Goal: Transaction & Acquisition: Purchase product/service

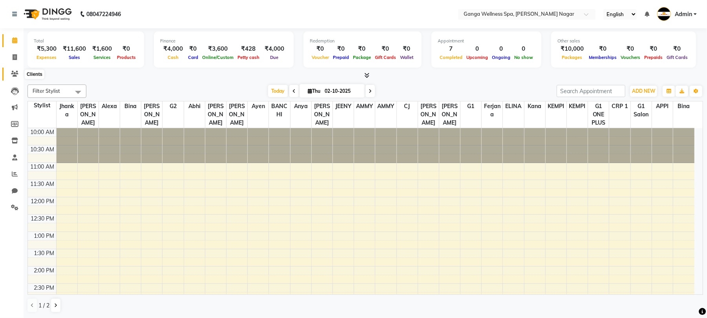
click at [13, 73] on icon at bounding box center [14, 74] width 7 height 6
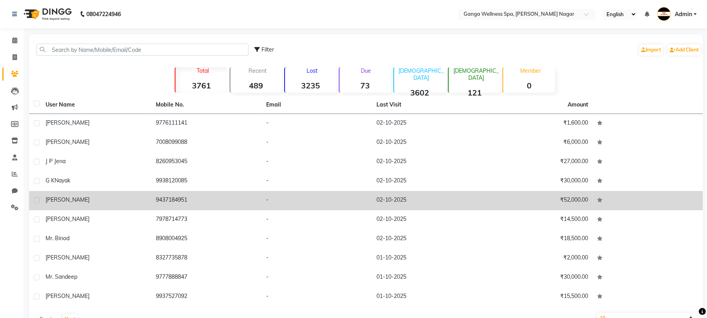
click at [182, 196] on td "9437184951" at bounding box center [206, 200] width 110 height 19
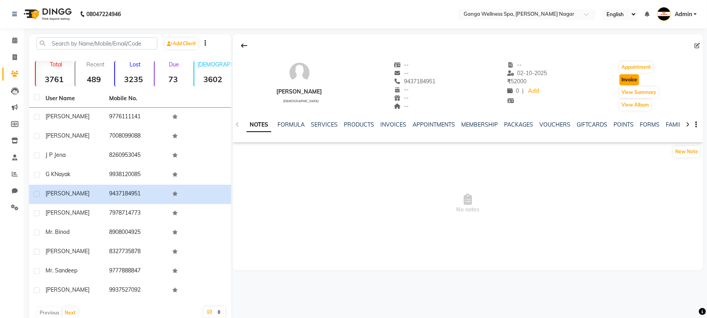
click at [630, 82] on button "Invoice" at bounding box center [630, 79] width 20 height 11
select select "service"
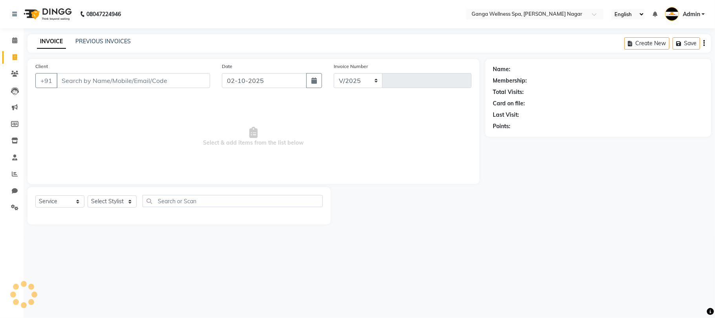
select select "762"
type input "3376"
click at [112, 200] on select "Select Stylist" at bounding box center [112, 201] width 49 height 12
type input "9437184951"
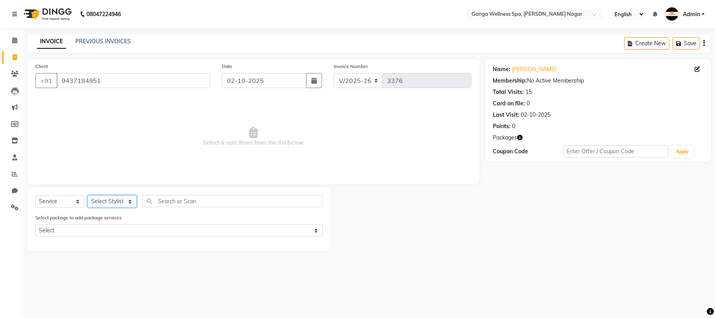
select select "60676"
click at [88, 195] on select "Select Stylist Abhi [PERSON_NAME] Alexa AMMY AMMY [PERSON_NAME] anya APPI [PERS…" at bounding box center [112, 201] width 49 height 12
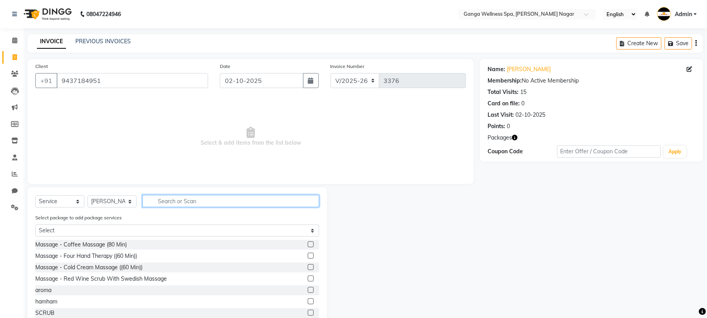
click at [188, 198] on input "text" at bounding box center [231, 201] width 177 height 12
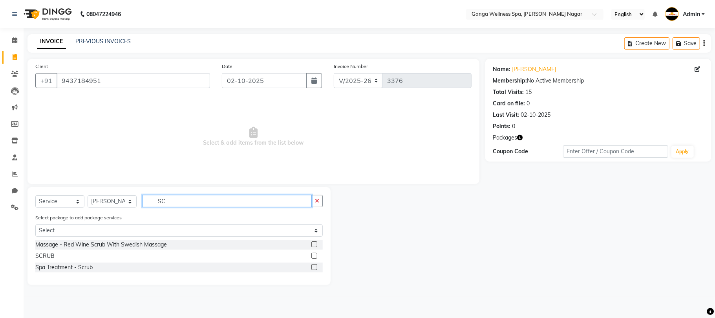
type input "SC"
click at [313, 258] on label at bounding box center [314, 255] width 6 height 6
click at [313, 258] on input "checkbox" at bounding box center [313, 255] width 5 height 5
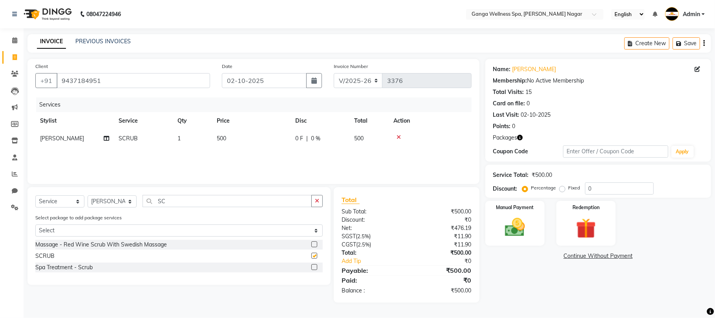
checkbox input "false"
click at [510, 228] on img at bounding box center [515, 227] width 34 height 24
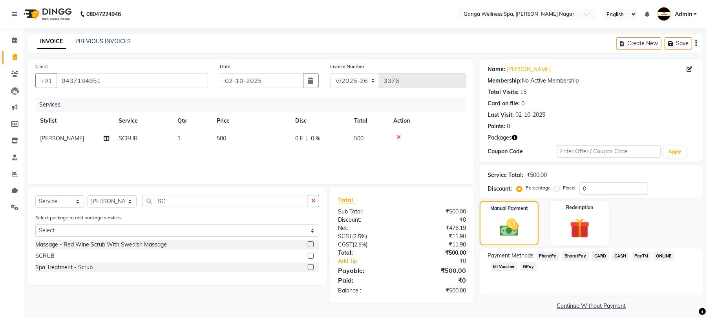
click at [616, 258] on span "CASH" at bounding box center [620, 255] width 17 height 9
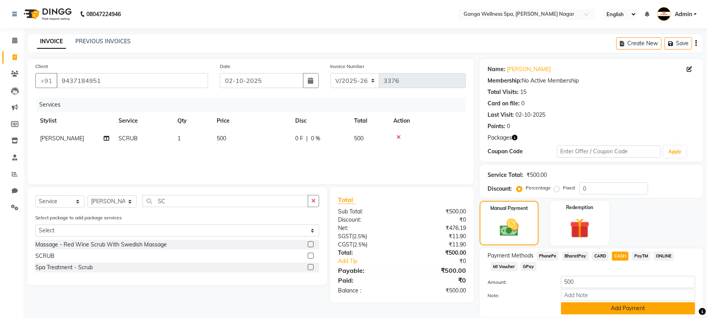
click at [618, 302] on button "Add Payment" at bounding box center [628, 308] width 134 height 12
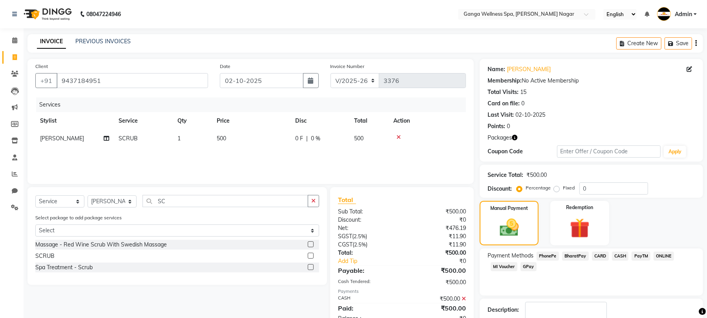
checkbox input "false"
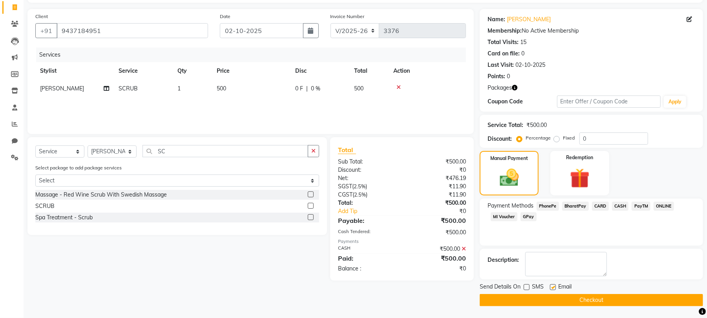
click at [589, 302] on button "Checkout" at bounding box center [591, 300] width 223 height 12
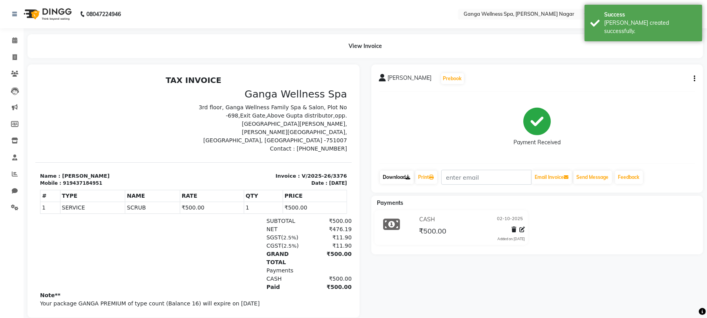
scroll to position [19, 0]
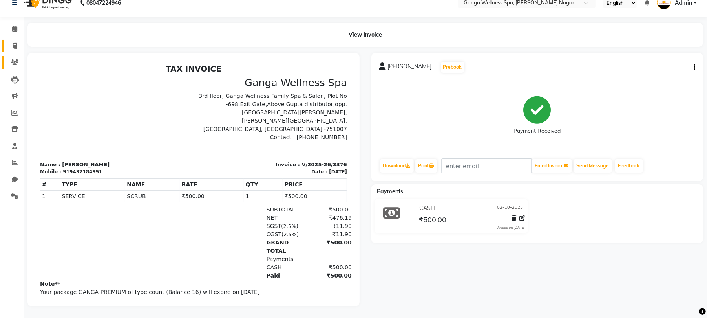
click at [11, 67] on span at bounding box center [15, 62] width 14 height 9
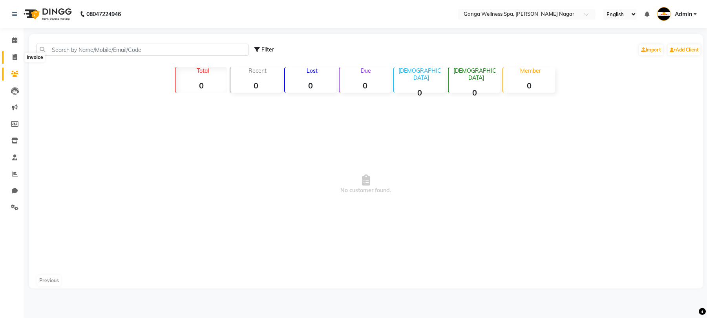
click at [16, 55] on icon at bounding box center [15, 57] width 4 height 6
select select "service"
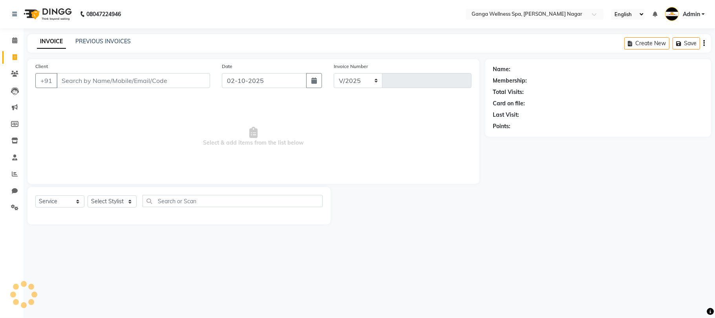
select select "762"
type input "3377"
click at [66, 79] on input "Client" at bounding box center [134, 80] width 154 height 15
paste input "6396966748"
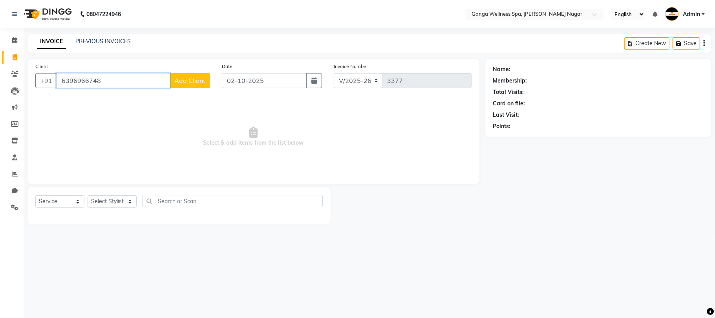
type input "6396966748"
click at [183, 81] on span "Add Client" at bounding box center [189, 81] width 31 height 8
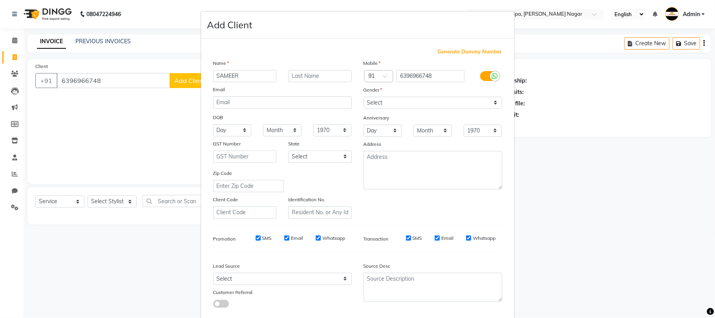
type input "SAMEER"
click at [440, 101] on select "Select [DEMOGRAPHIC_DATA] [DEMOGRAPHIC_DATA] Other Prefer Not To Say" at bounding box center [433, 103] width 139 height 12
select select "[DEMOGRAPHIC_DATA]"
click at [364, 97] on select "Select [DEMOGRAPHIC_DATA] [DEMOGRAPHIC_DATA] Other Prefer Not To Say" at bounding box center [433, 103] width 139 height 12
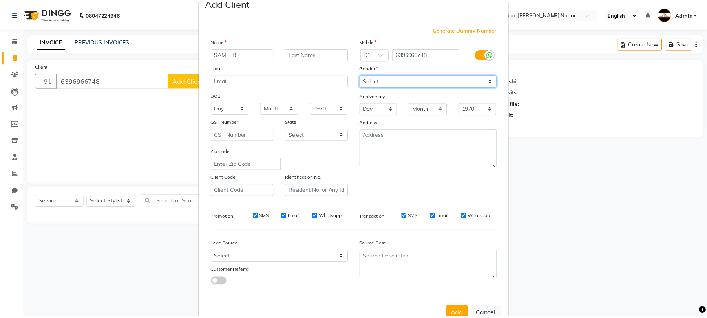
scroll to position [43, 0]
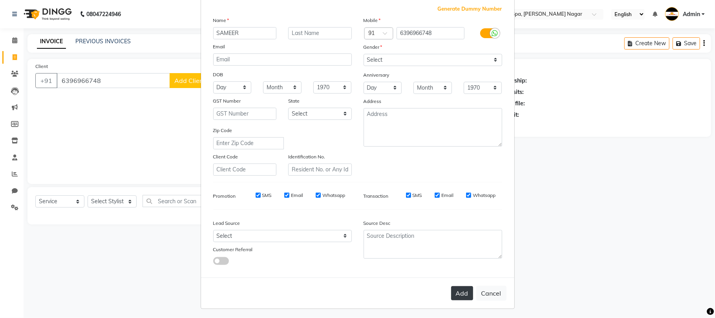
click at [460, 293] on button "Add" at bounding box center [462, 293] width 22 height 14
select select
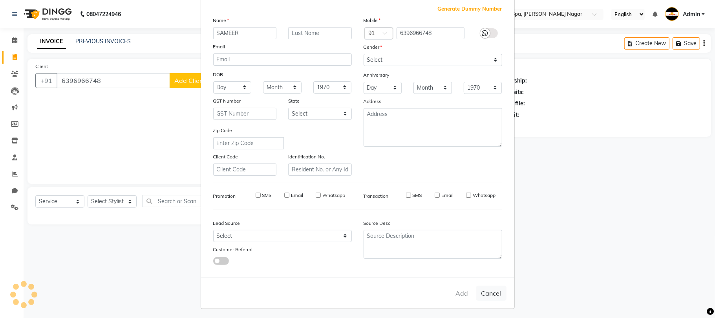
select select
checkbox input "false"
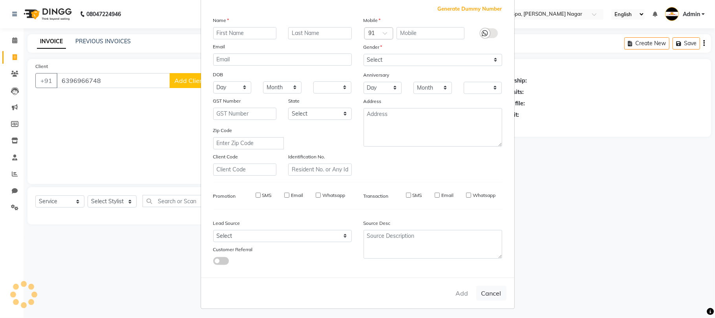
checkbox input "false"
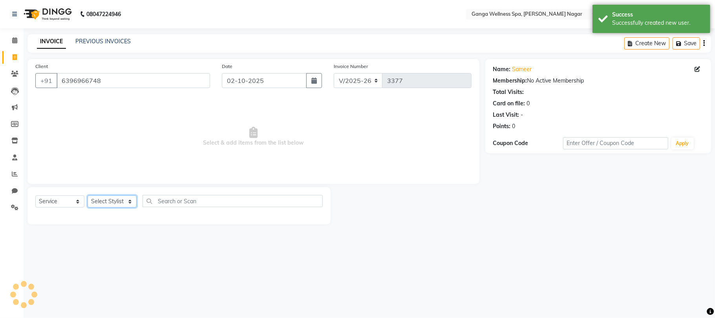
click at [113, 200] on select "Select Stylist Abhi [PERSON_NAME] Alexa AMMY AMMY [PERSON_NAME] anya APPI [PERS…" at bounding box center [112, 201] width 49 height 12
select select "12281"
click at [88, 195] on select "Select Stylist Abhi [PERSON_NAME] Alexa AMMY AMMY [PERSON_NAME] anya APPI [PERS…" at bounding box center [112, 201] width 49 height 12
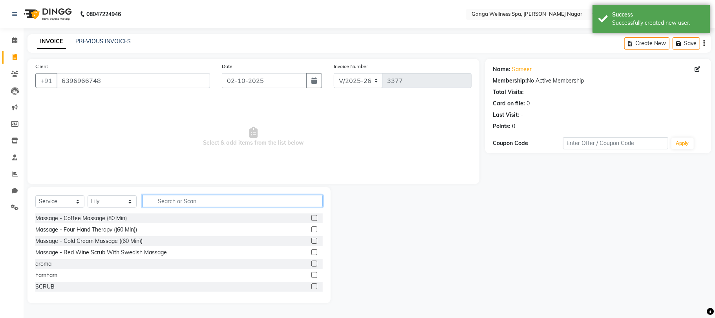
click at [181, 197] on input "text" at bounding box center [233, 201] width 180 height 12
type input "D"
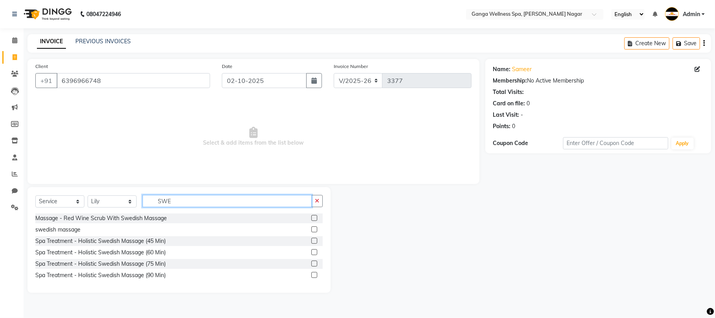
type input "SWE"
click at [314, 240] on label at bounding box center [314, 241] width 6 height 6
click at [314, 240] on input "checkbox" at bounding box center [313, 240] width 5 height 5
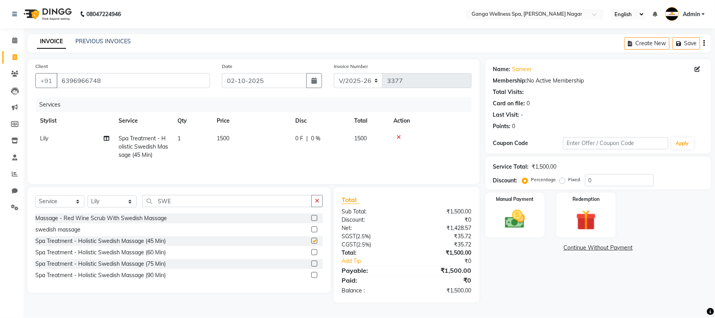
checkbox input "false"
click at [219, 139] on span "1500" at bounding box center [223, 138] width 13 height 7
select select "12281"
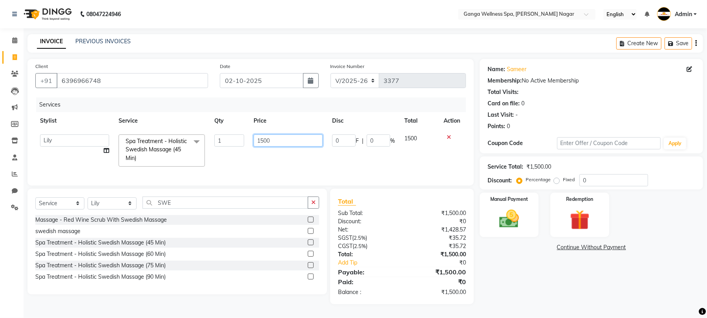
click at [277, 141] on input "1500" at bounding box center [288, 140] width 69 height 12
type input "1"
type input "700"
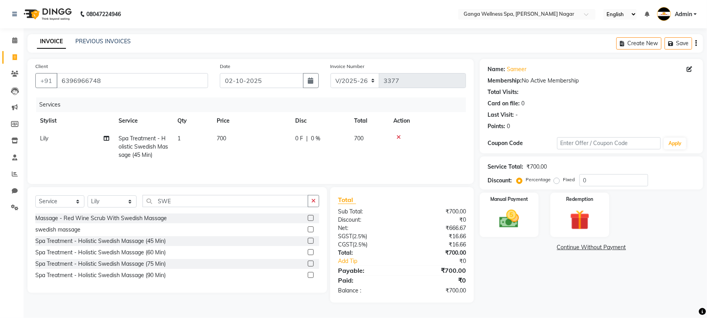
click at [296, 164] on div "Services Stylist Service Qty Price Disc Total Action Lily Spa Treatment - Holis…" at bounding box center [250, 136] width 431 height 79
click at [518, 224] on img at bounding box center [515, 219] width 34 height 24
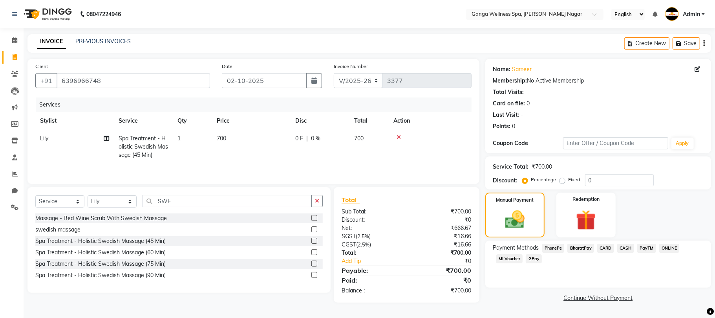
click at [621, 249] on span "CASH" at bounding box center [625, 247] width 17 height 9
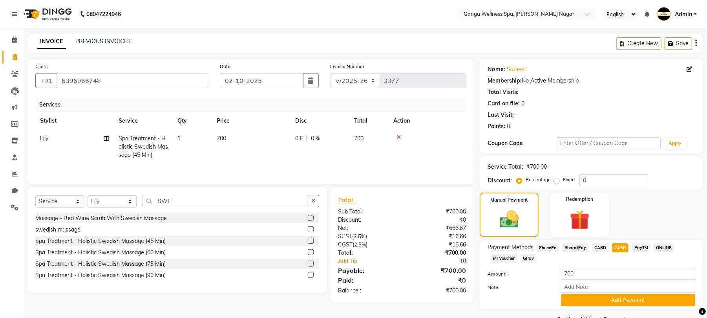
scroll to position [20, 0]
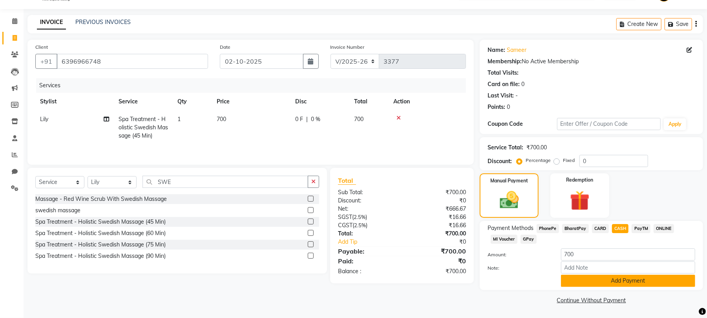
click at [613, 280] on button "Add Payment" at bounding box center [628, 280] width 134 height 12
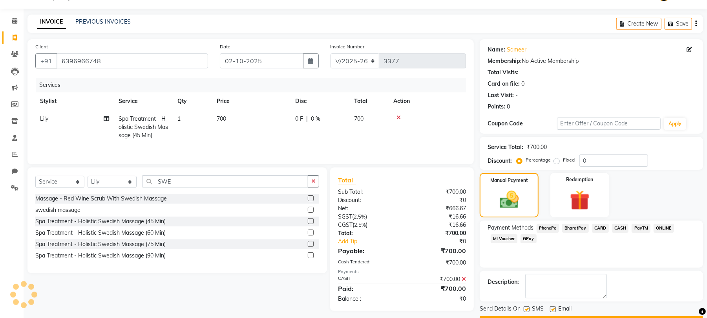
scroll to position [42, 0]
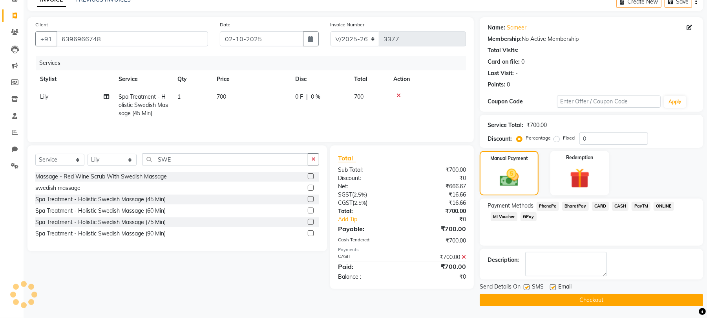
click at [525, 287] on label at bounding box center [527, 287] width 6 height 6
click at [525, 287] on input "checkbox" at bounding box center [526, 287] width 5 height 5
checkbox input "false"
click at [572, 301] on button "Checkout" at bounding box center [591, 300] width 223 height 12
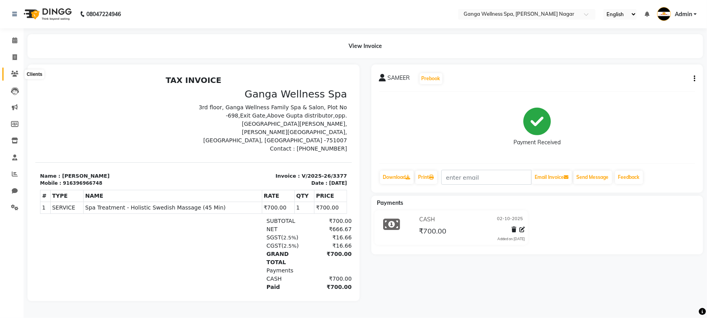
click at [18, 72] on span at bounding box center [15, 73] width 14 height 9
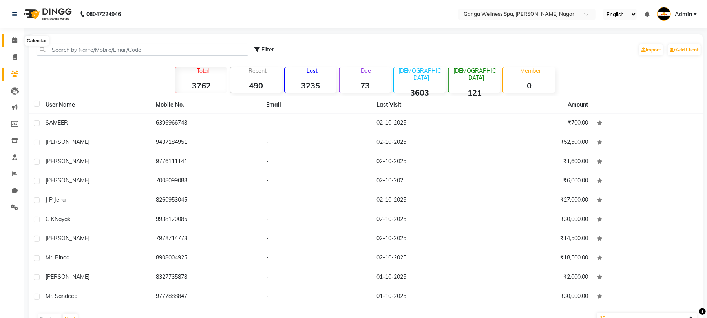
click at [16, 41] on icon at bounding box center [14, 40] width 5 height 6
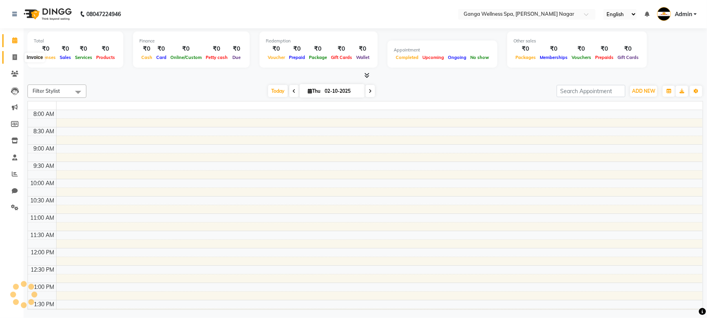
click at [15, 56] on icon at bounding box center [15, 57] width 4 height 6
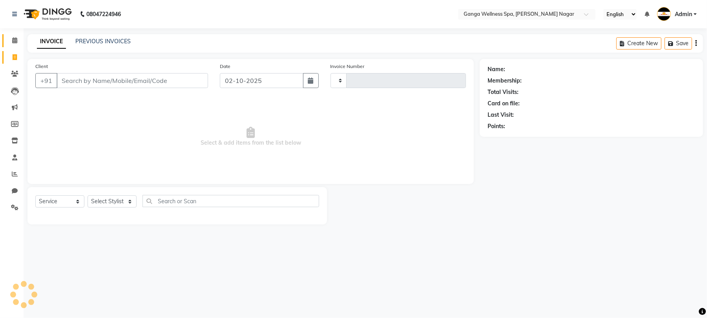
click at [13, 41] on icon at bounding box center [14, 40] width 5 height 6
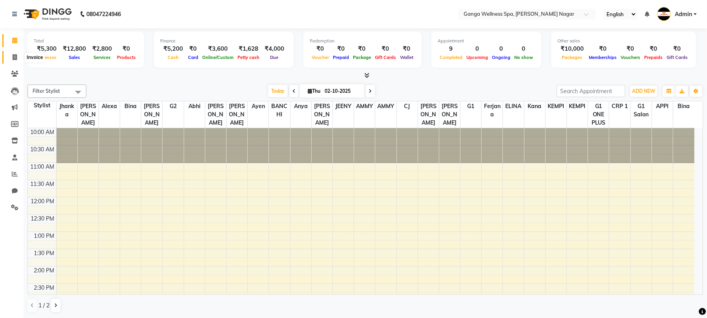
click at [10, 59] on span at bounding box center [15, 57] width 14 height 9
select select "service"
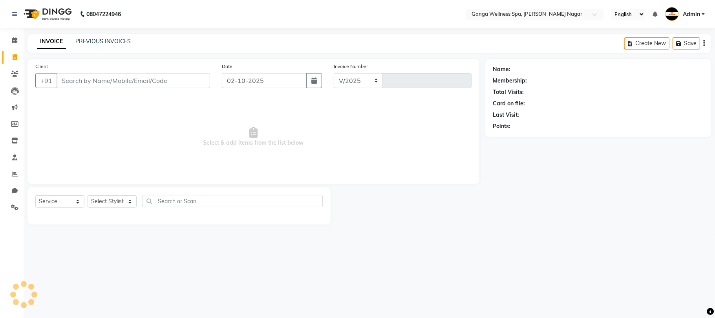
select select "762"
type input "3378"
click at [105, 44] on link "PREVIOUS INVOICES" at bounding box center [102, 41] width 55 height 7
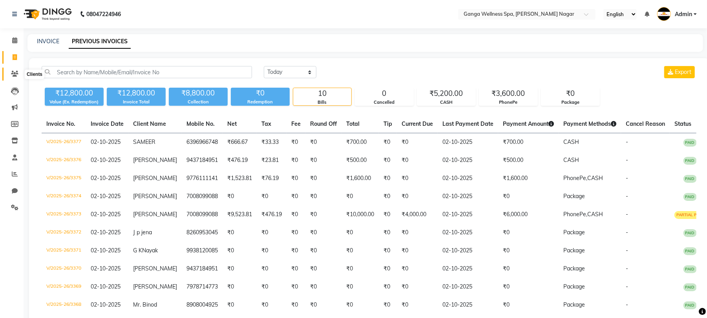
click at [11, 71] on icon at bounding box center [14, 74] width 7 height 6
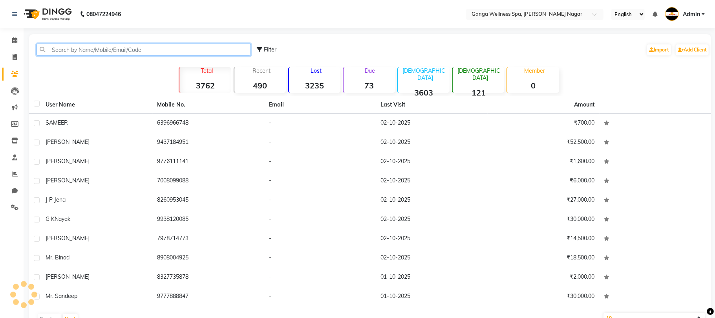
click at [84, 51] on input "text" at bounding box center [144, 50] width 214 height 12
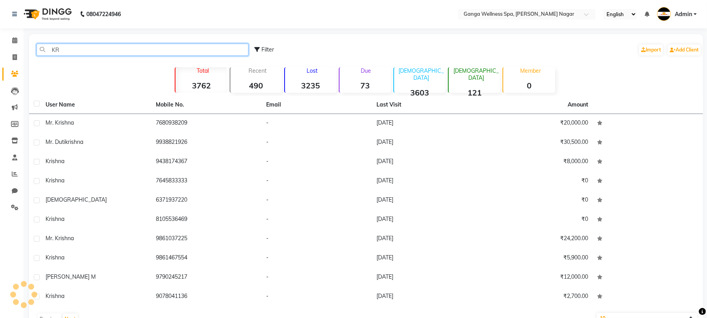
type input "K"
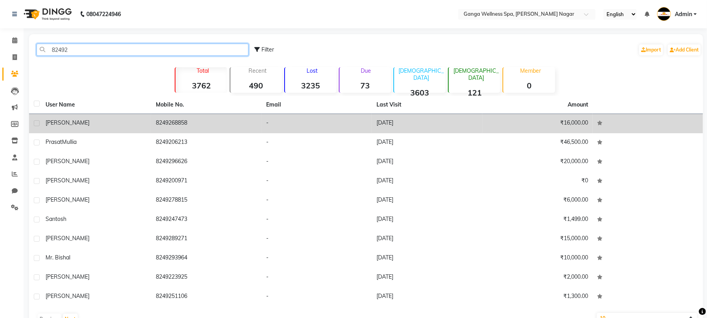
type input "82492"
click at [162, 117] on td "8249268858" at bounding box center [206, 123] width 110 height 19
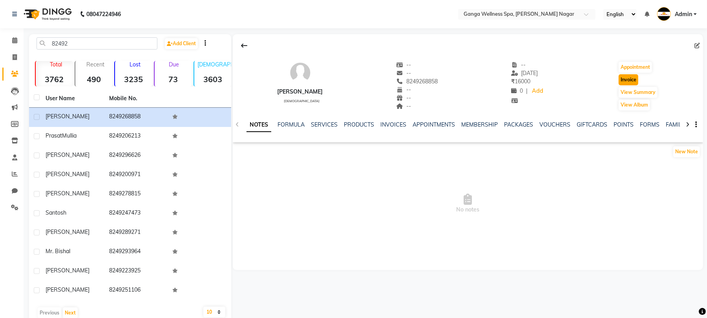
click at [633, 82] on button "Invoice" at bounding box center [629, 79] width 20 height 11
select select "service"
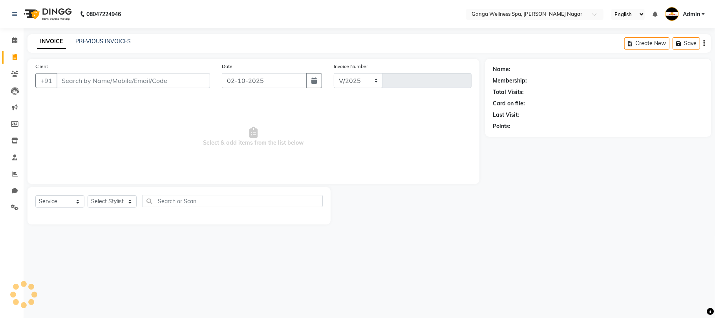
select select "762"
type input "3378"
type input "8249268858"
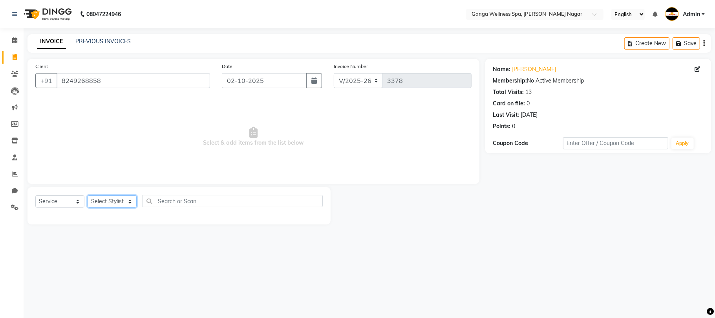
click at [102, 203] on select "Select Stylist Abhi [PERSON_NAME] Alexa AMMY AMMY [PERSON_NAME] anya APPI [PERS…" at bounding box center [112, 201] width 49 height 12
select select "60676"
click at [88, 195] on select "Select Stylist Abhi [PERSON_NAME] Alexa AMMY AMMY [PERSON_NAME] anya APPI [PERS…" at bounding box center [112, 201] width 49 height 12
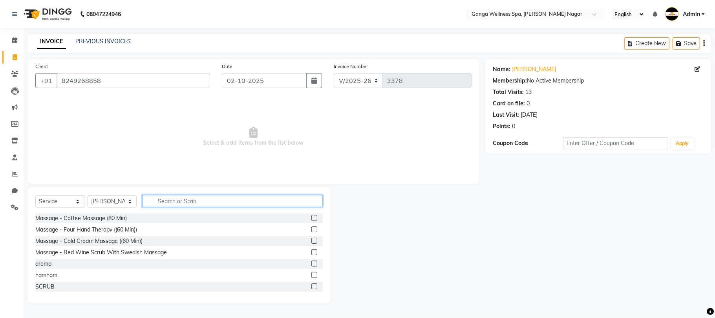
click at [166, 201] on input "text" at bounding box center [233, 201] width 180 height 12
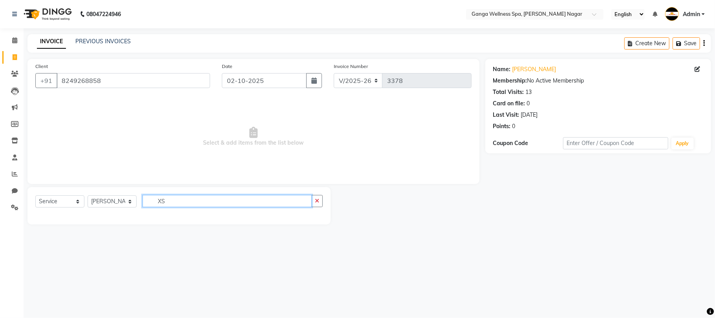
type input "X"
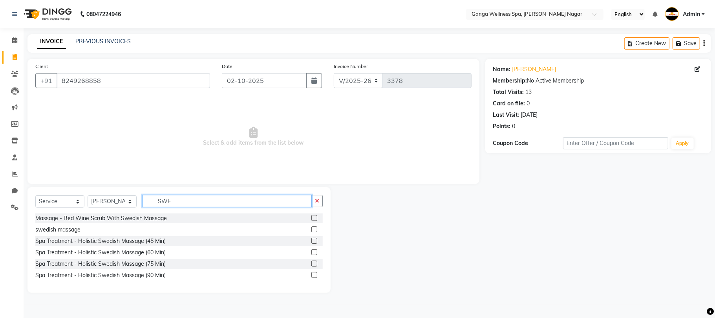
type input "SWE"
click at [316, 240] on label at bounding box center [314, 241] width 6 height 6
click at [316, 240] on input "checkbox" at bounding box center [313, 240] width 5 height 5
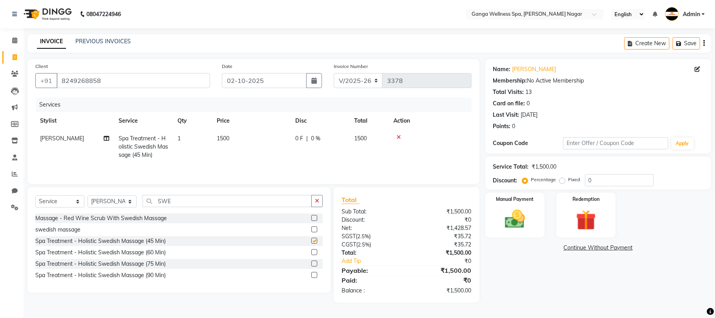
checkbox input "false"
click at [228, 137] on span "1500" at bounding box center [223, 138] width 13 height 7
select select "60676"
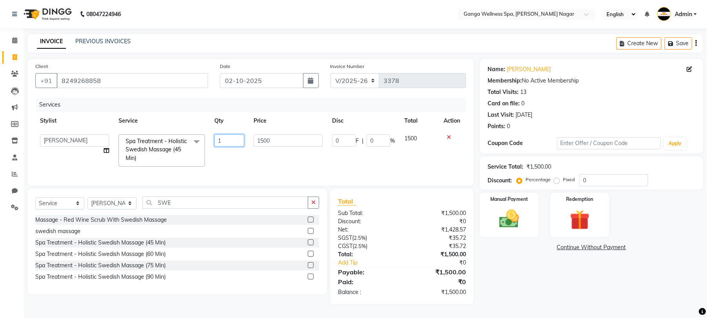
click at [228, 137] on input "1" at bounding box center [229, 140] width 30 height 12
type input "1300"
click at [306, 162] on tr "Abhi [PERSON_NAME] Alexa AMMY AMMY [PERSON_NAME] anya APPI [PERSON_NAME] [PERSO…" at bounding box center [253, 151] width 436 height 42
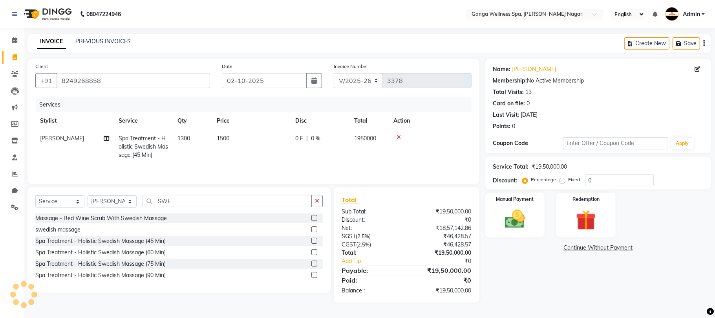
click at [188, 140] on span "1300" at bounding box center [183, 138] width 13 height 7
select select "60676"
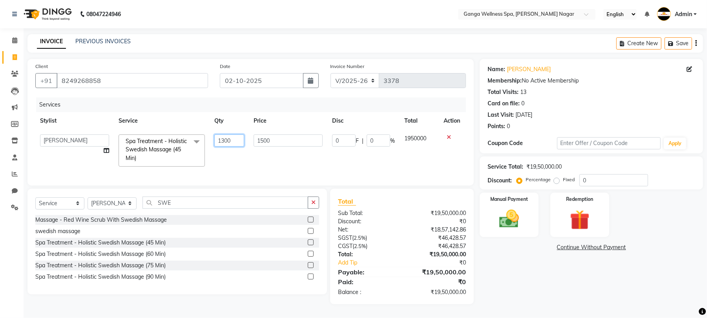
click at [237, 139] on input "1300" at bounding box center [229, 140] width 30 height 12
type input "1"
click at [277, 152] on td "1500" at bounding box center [288, 151] width 79 height 42
select select "60676"
click at [274, 138] on input "1500" at bounding box center [288, 140] width 69 height 12
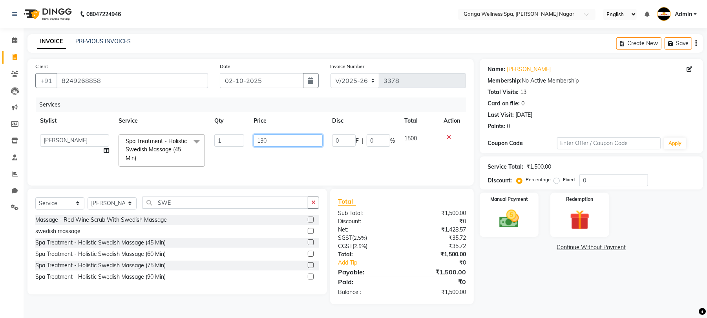
type input "1300"
click at [274, 166] on div "Services Stylist Service Qty Price Disc Total Action Abhi [PERSON_NAME] Alexa A…" at bounding box center [250, 137] width 431 height 80
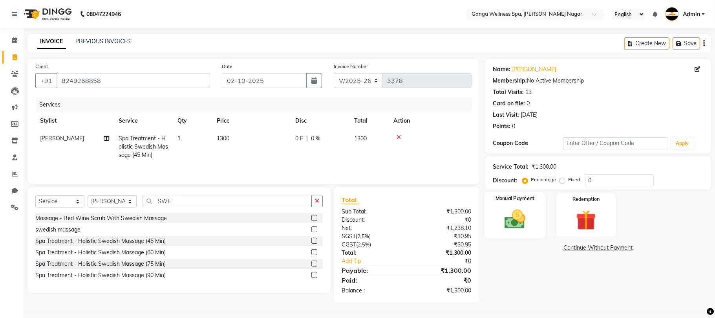
click at [516, 230] on img at bounding box center [515, 219] width 34 height 24
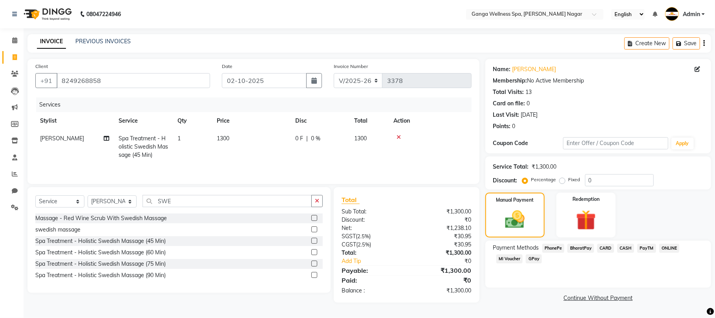
click at [550, 250] on span "PhonePe" at bounding box center [553, 247] width 22 height 9
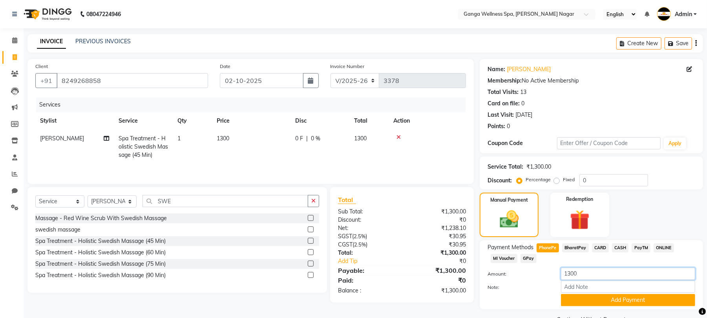
click at [623, 278] on div "Amount: 1300 Note: Add Payment" at bounding box center [592, 286] width 208 height 38
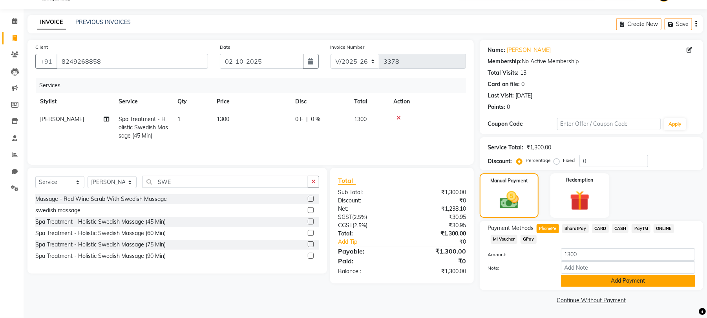
click at [600, 281] on button "Add Payment" at bounding box center [628, 280] width 134 height 12
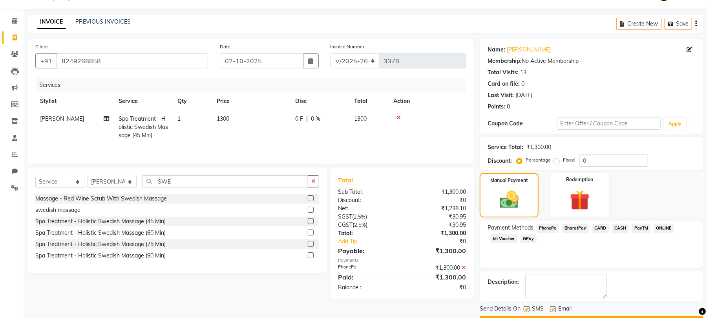
click at [570, 316] on button "Checkout" at bounding box center [591, 322] width 223 height 12
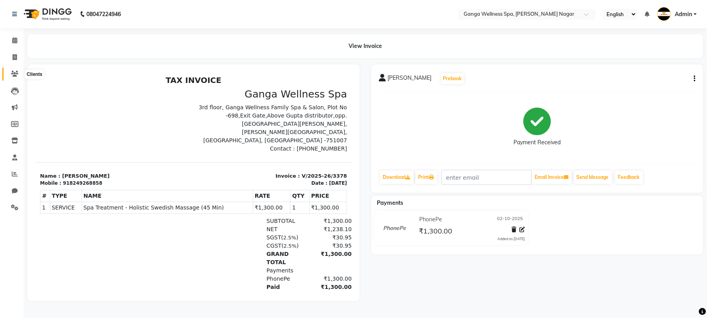
click at [13, 74] on icon at bounding box center [14, 74] width 7 height 6
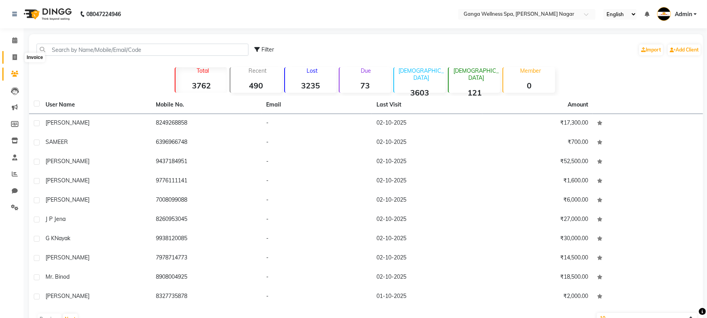
click at [18, 57] on span at bounding box center [15, 57] width 14 height 9
select select "service"
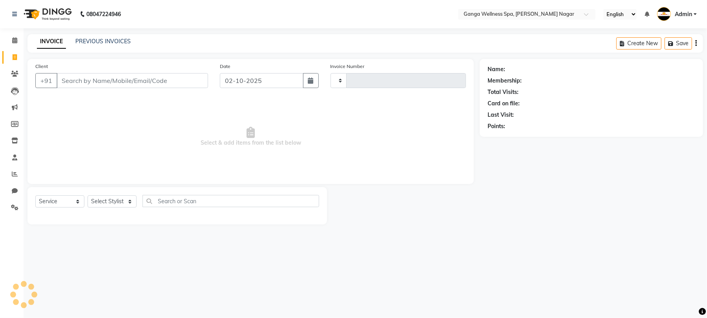
type input "3379"
select select "762"
click at [117, 41] on link "PREVIOUS INVOICES" at bounding box center [102, 41] width 55 height 7
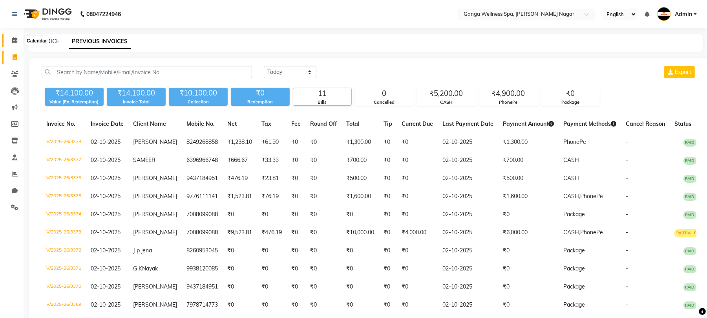
click at [16, 42] on icon at bounding box center [14, 40] width 5 height 6
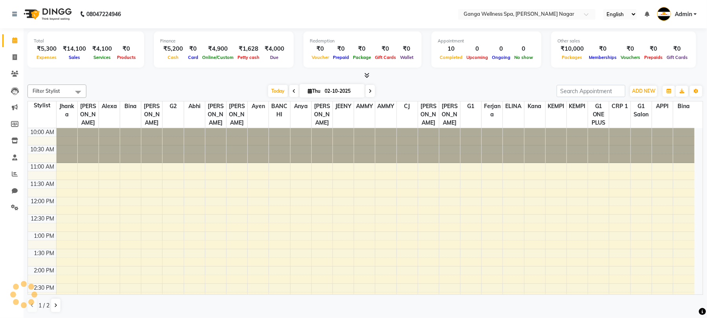
scroll to position [240, 0]
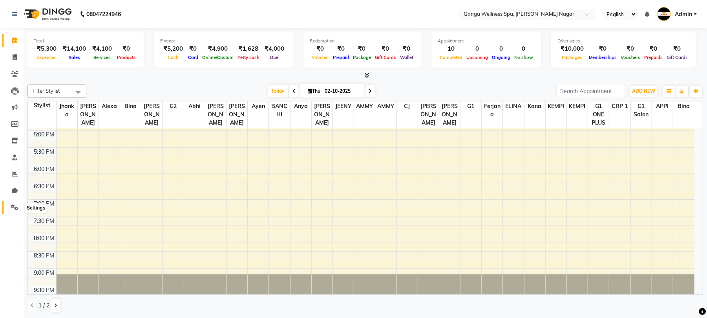
click at [13, 210] on icon at bounding box center [14, 207] width 7 height 6
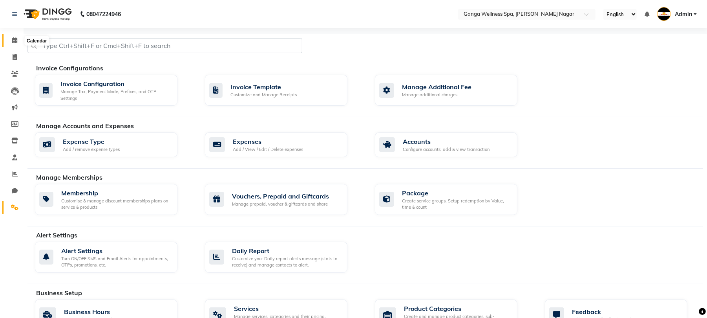
click at [16, 43] on icon at bounding box center [14, 40] width 5 height 6
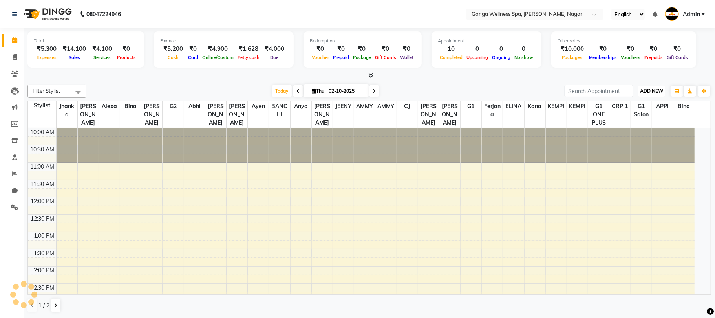
click at [647, 91] on span "ADD NEW" at bounding box center [651, 91] width 23 height 6
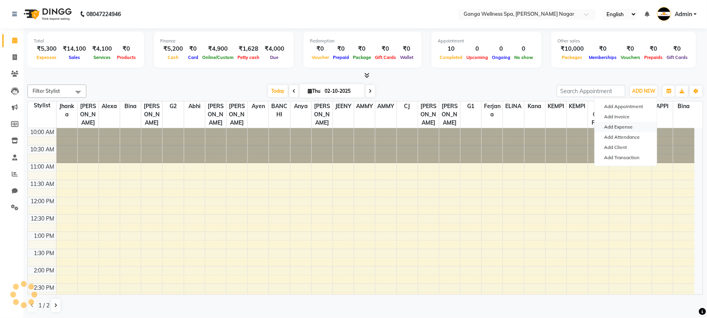
click at [615, 128] on link "Add Expense" at bounding box center [626, 127] width 62 height 10
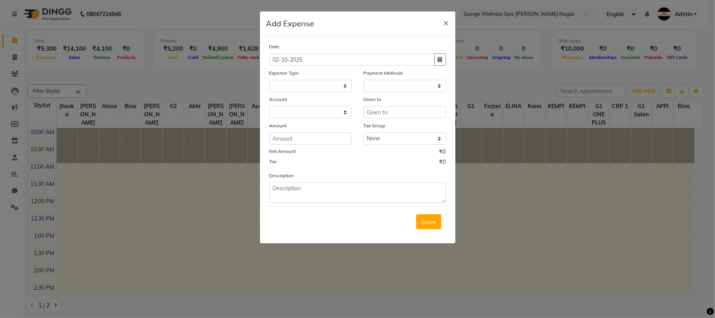
select select
select select "1"
select select "2469"
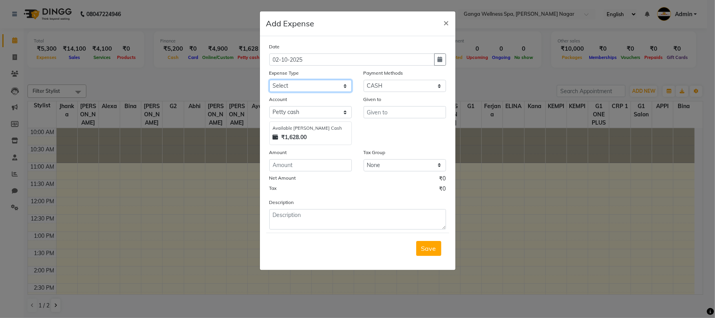
click at [299, 86] on select "Select Advance Salary Bank charges Car maintenance Cash transfer to bank Cash t…" at bounding box center [310, 86] width 82 height 12
select select "10"
click at [269, 80] on select "Select Advance Salary Bank charges Car maintenance Cash transfer to bank Cash t…" at bounding box center [310, 86] width 82 height 12
click at [383, 112] on input "text" at bounding box center [405, 112] width 82 height 12
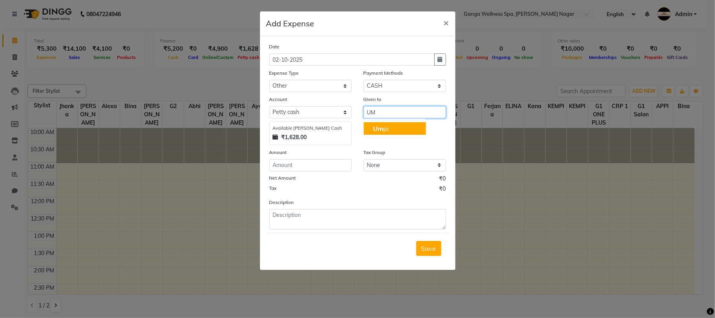
click at [404, 130] on button "Um pi" at bounding box center [395, 128] width 62 height 13
type input "Umpi"
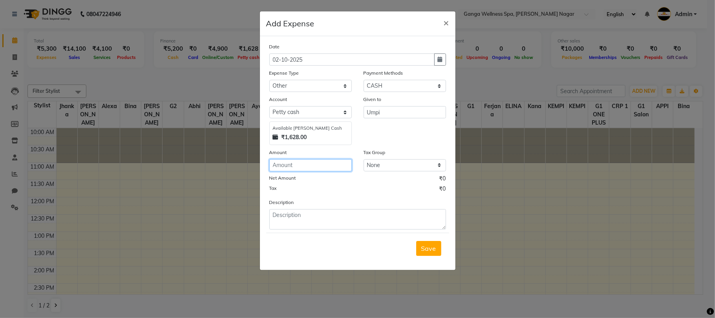
click at [302, 166] on input "number" at bounding box center [310, 165] width 82 height 12
type input "1200"
click at [296, 206] on div "Description" at bounding box center [357, 213] width 188 height 31
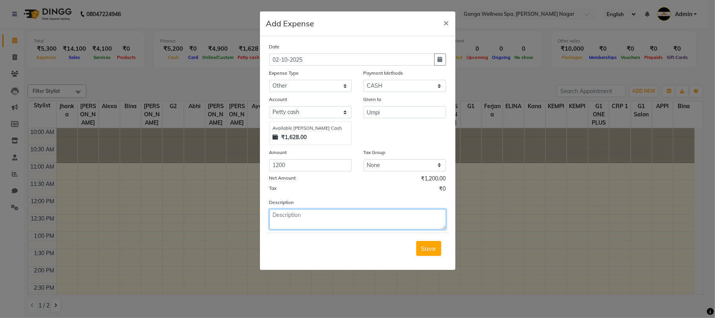
click at [293, 212] on textarea at bounding box center [357, 219] width 177 height 20
type textarea "g"
type textarea "[PERSON_NAME] refile"
click at [437, 248] on button "Save" at bounding box center [428, 248] width 25 height 15
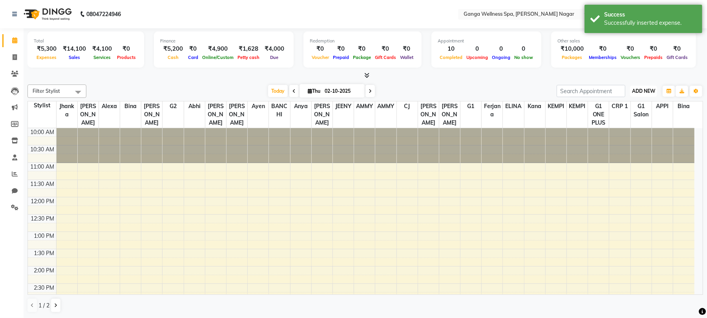
click at [649, 91] on span "ADD NEW" at bounding box center [643, 91] width 23 height 6
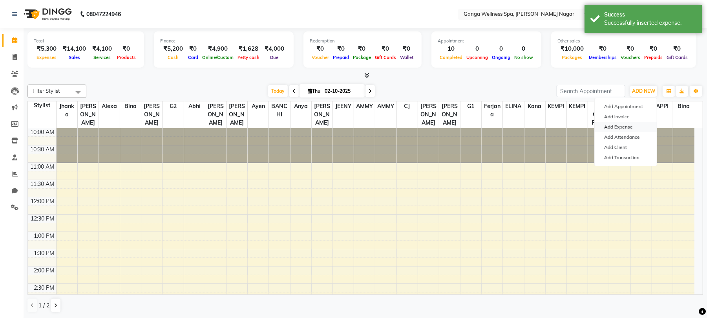
click at [613, 130] on link "Add Expense" at bounding box center [626, 127] width 62 height 10
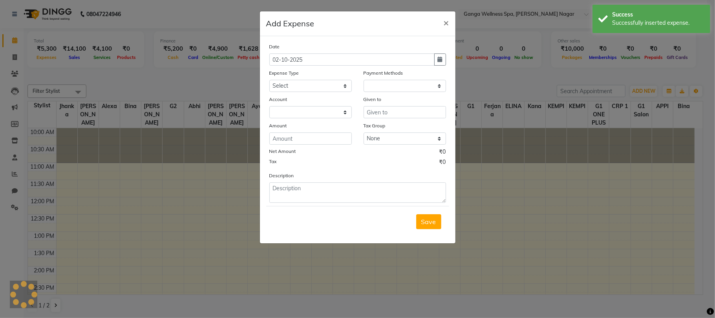
select select "74"
select select "1"
select select "2469"
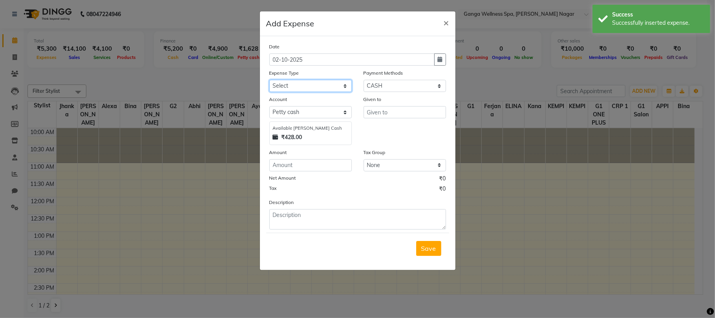
click at [318, 87] on select "Select Advance Salary Bank charges Car maintenance Cash transfer to bank Cash t…" at bounding box center [310, 86] width 82 height 12
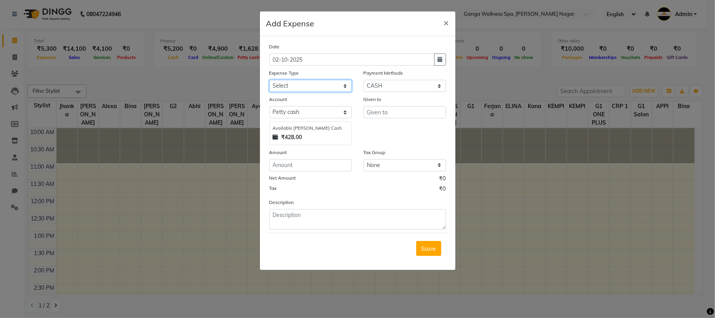
select select "26"
click at [269, 80] on select "Select Advance Salary Bank charges Car maintenance Cash transfer to bank Cash t…" at bounding box center [310, 86] width 82 height 12
click at [401, 112] on input "text" at bounding box center [405, 112] width 82 height 12
click at [280, 165] on input "number" at bounding box center [310, 165] width 82 height 12
click at [378, 123] on div "Given to 200" at bounding box center [405, 120] width 94 height 50
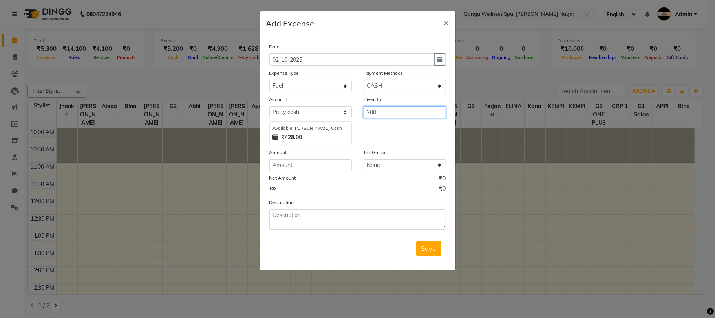
click at [390, 112] on input "200" at bounding box center [405, 112] width 82 height 12
type input "2"
click at [390, 143] on ngb-highlight "ME RRY" at bounding box center [384, 141] width 22 height 8
type input "MERRY"
click at [283, 166] on input "number" at bounding box center [310, 165] width 82 height 12
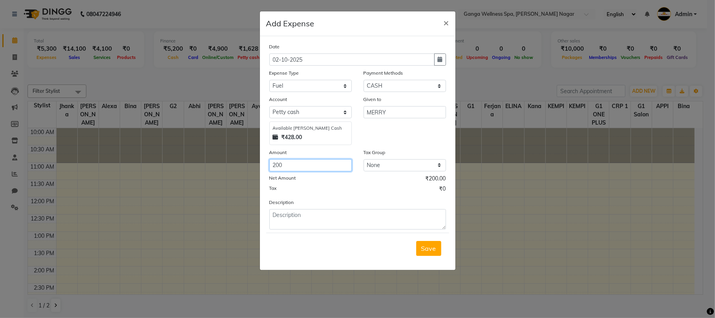
type input "200"
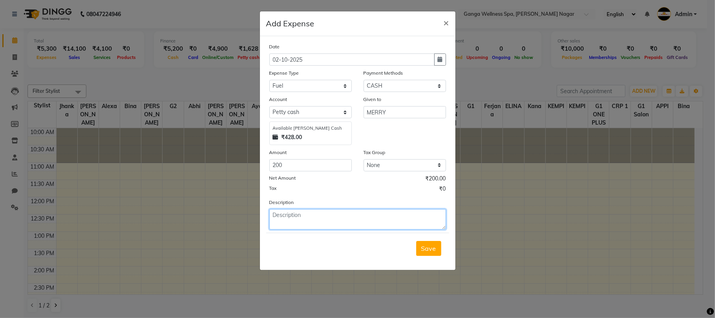
click at [294, 222] on textarea at bounding box center [357, 219] width 177 height 20
type textarea "f"
type textarea "r"
type textarea "Roots"
click at [425, 244] on span "Save" at bounding box center [428, 248] width 15 height 8
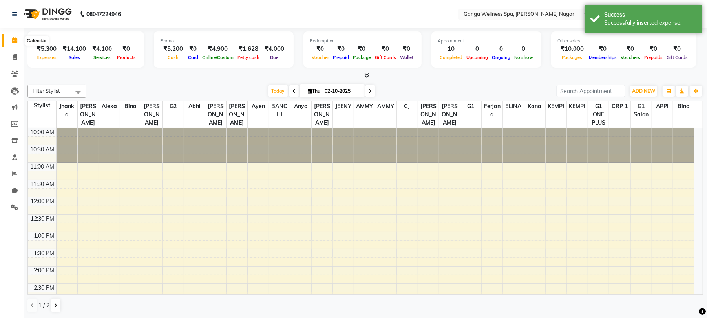
click at [10, 40] on span at bounding box center [15, 40] width 14 height 9
click at [13, 54] on icon at bounding box center [15, 57] width 4 height 6
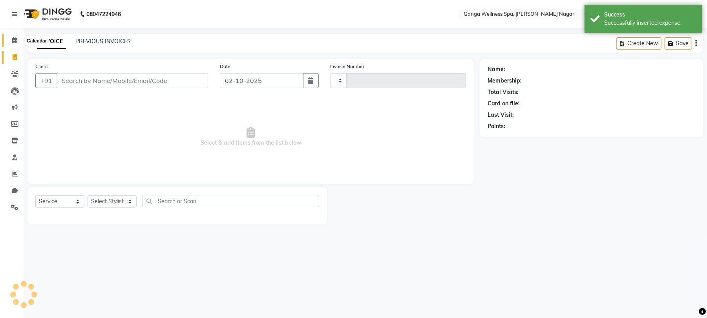
click at [13, 38] on icon at bounding box center [14, 40] width 5 height 6
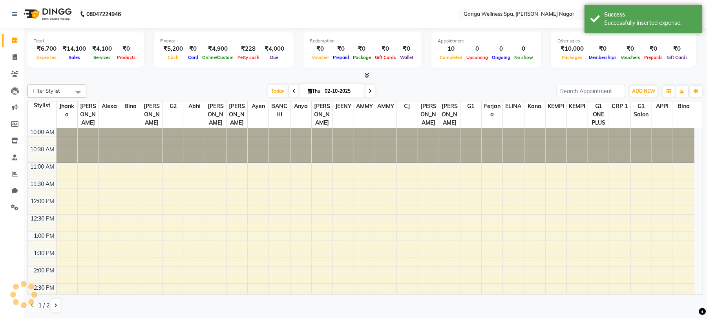
scroll to position [240, 0]
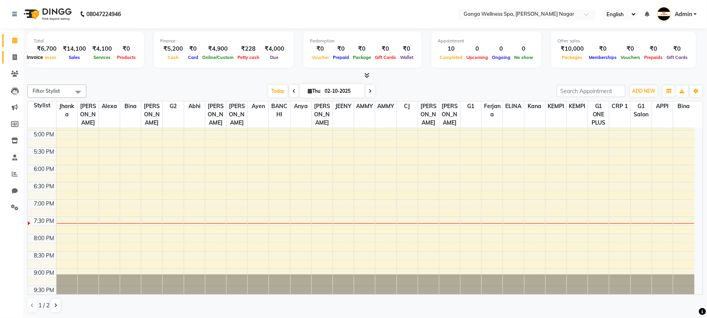
click at [15, 55] on icon at bounding box center [15, 57] width 4 height 6
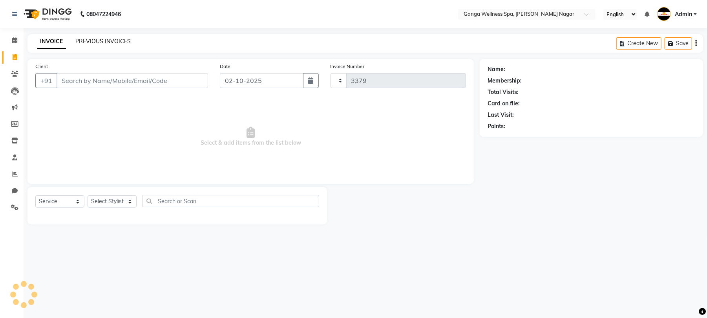
click at [88, 40] on link "PREVIOUS INVOICES" at bounding box center [102, 41] width 55 height 7
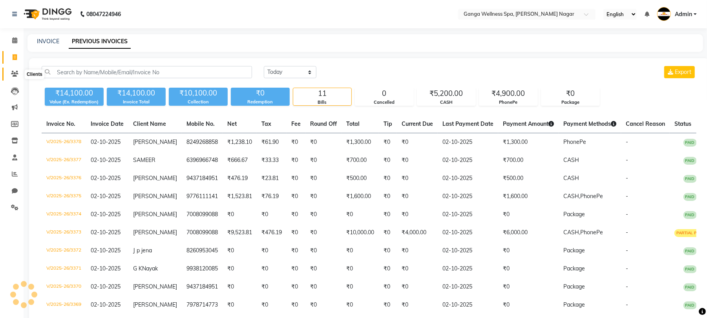
click at [15, 73] on icon at bounding box center [14, 74] width 7 height 6
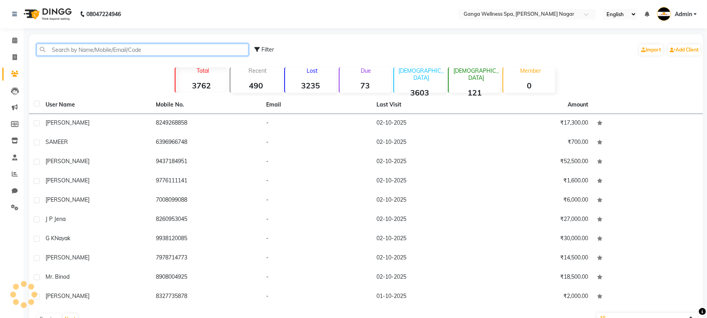
click at [82, 47] on input "text" at bounding box center [143, 50] width 212 height 12
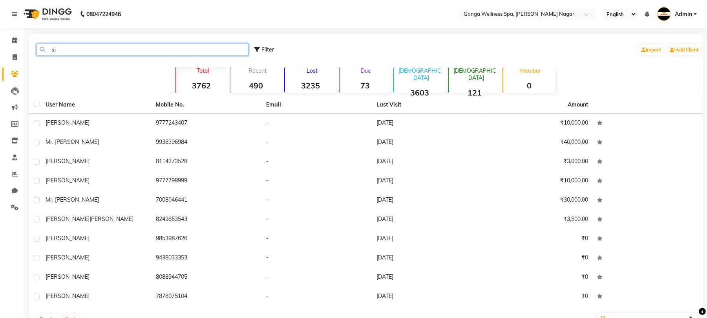
type input "s"
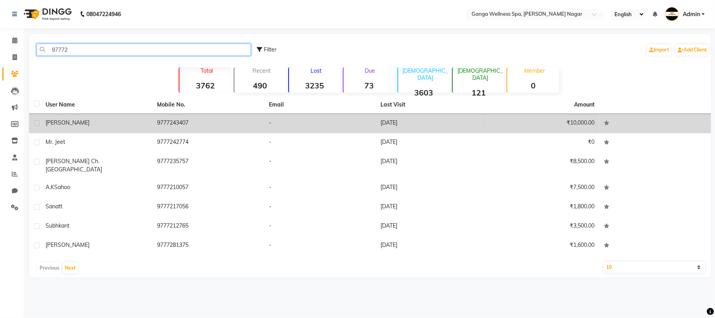
type input "97772"
click at [181, 129] on td "9777243407" at bounding box center [209, 123] width 112 height 19
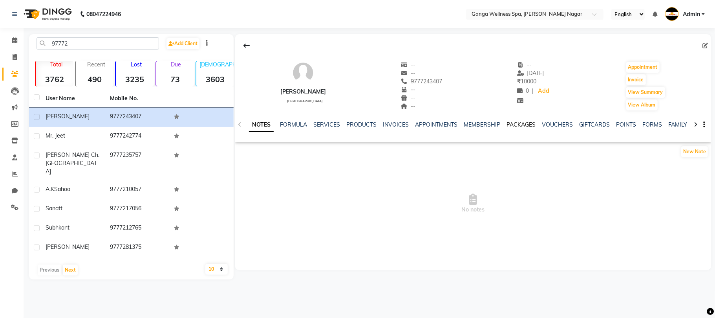
click at [512, 123] on link "PACKAGES" at bounding box center [520, 124] width 29 height 7
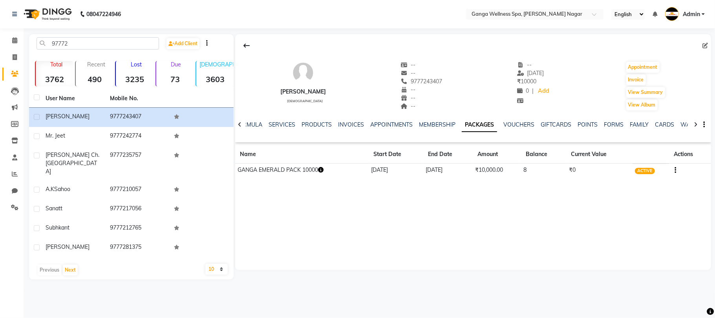
click at [322, 170] on icon "button" at bounding box center [320, 169] width 5 height 5
click at [418, 222] on div "[PERSON_NAME] [DEMOGRAPHIC_DATA] -- -- 9777243407 -- -- -- -- [DATE] ₹ 10000 0 …" at bounding box center [473, 152] width 476 height 236
click at [285, 122] on link "SERVICES" at bounding box center [282, 124] width 27 height 7
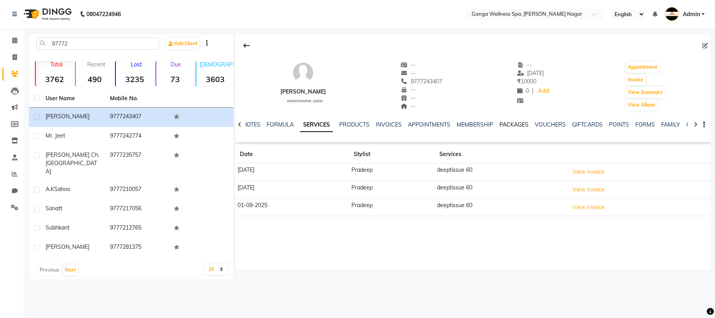
click at [512, 126] on link "PACKAGES" at bounding box center [513, 124] width 29 height 7
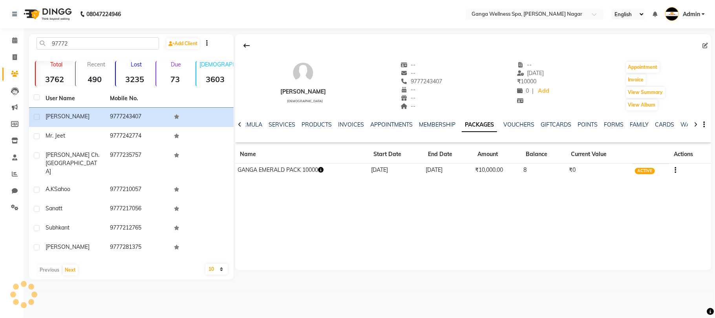
click at [343, 223] on div "[PERSON_NAME] [DEMOGRAPHIC_DATA] -- -- 9777243407 -- -- -- -- [DATE] ₹ 10000 0 …" at bounding box center [473, 152] width 476 height 236
click at [324, 171] on icon "button" at bounding box center [320, 169] width 5 height 5
click at [401, 214] on div "[PERSON_NAME] [DEMOGRAPHIC_DATA] -- -- 9777243407 -- -- -- -- [DATE] ₹ 10000 0 …" at bounding box center [473, 152] width 476 height 236
click at [635, 82] on button "Invoice" at bounding box center [636, 79] width 20 height 11
select select "service"
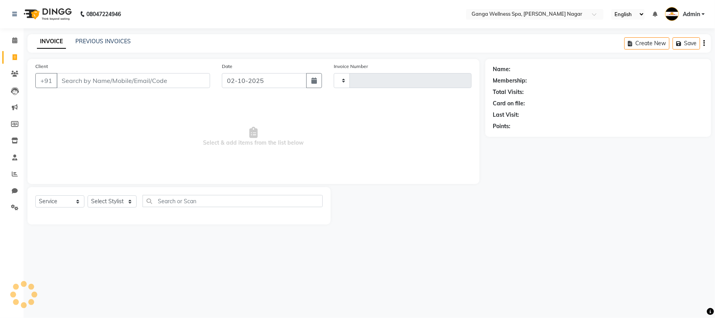
type input "3379"
select select "762"
type input "9777243407"
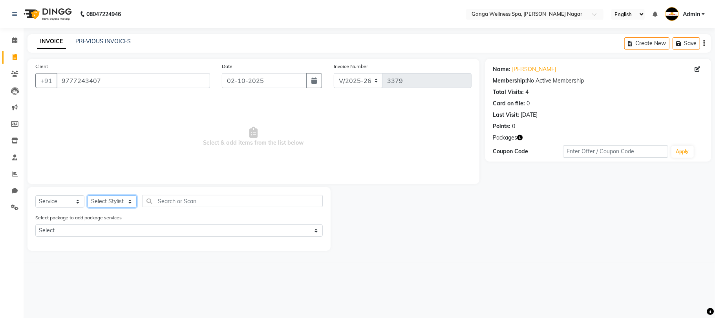
click at [114, 200] on select "Select Stylist Abhi [PERSON_NAME] Alexa AMMY AMMY [PERSON_NAME] anya APPI [PERS…" at bounding box center [112, 201] width 49 height 12
select select "70875"
click at [88, 195] on select "Select Stylist Abhi [PERSON_NAME] Alexa AMMY AMMY [PERSON_NAME] anya APPI [PERS…" at bounding box center [112, 201] width 49 height 12
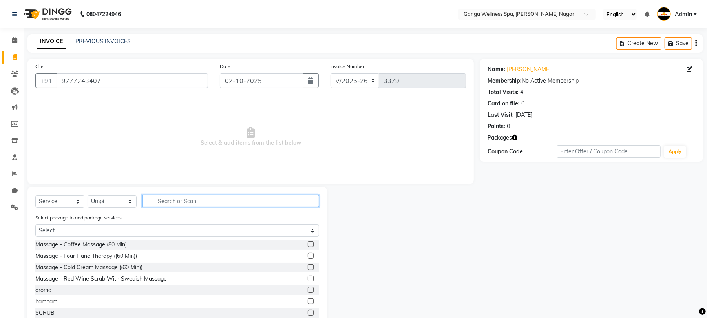
click at [170, 195] on input "text" at bounding box center [231, 201] width 177 height 12
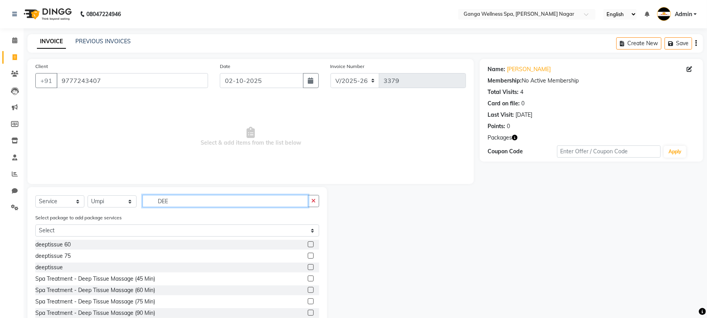
type input "DEE"
click at [308, 241] on label at bounding box center [311, 244] width 6 height 6
click at [308, 242] on input "checkbox" at bounding box center [310, 244] width 5 height 5
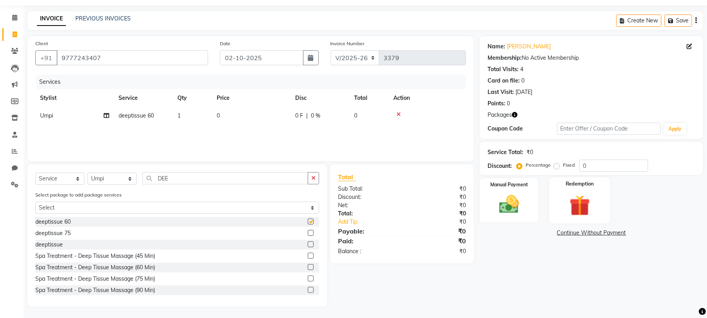
click at [577, 201] on img at bounding box center [580, 205] width 34 height 26
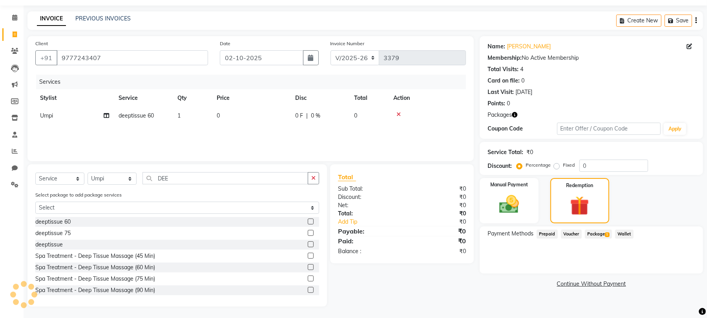
checkbox input "false"
click at [602, 236] on span "Package 1" at bounding box center [598, 233] width 27 height 9
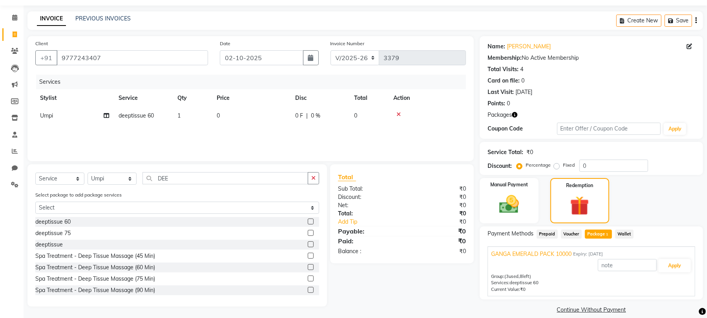
click at [677, 254] on div "GANGA EMERALD PACK 10000 Expiry: [DATE]" at bounding box center [591, 254] width 201 height 8
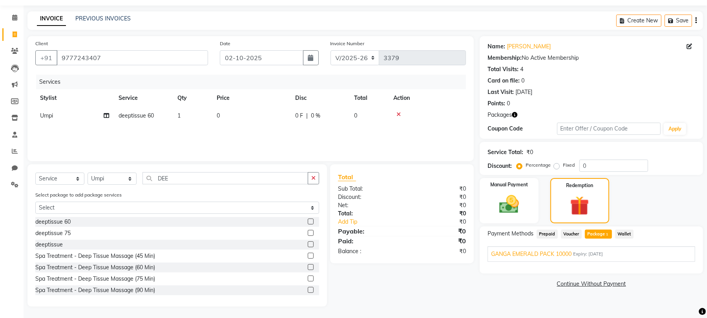
click at [676, 259] on button "Apply" at bounding box center [674, 265] width 33 height 13
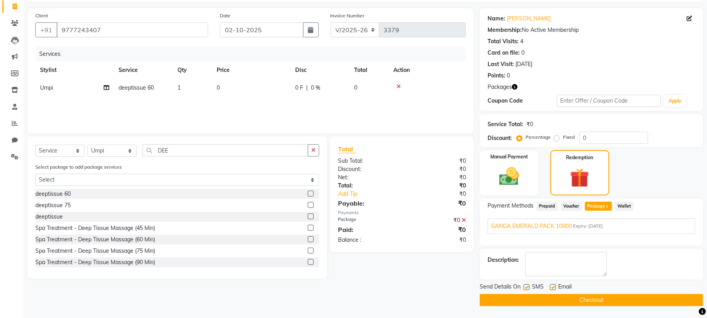
click at [587, 300] on button "Checkout" at bounding box center [591, 300] width 223 height 12
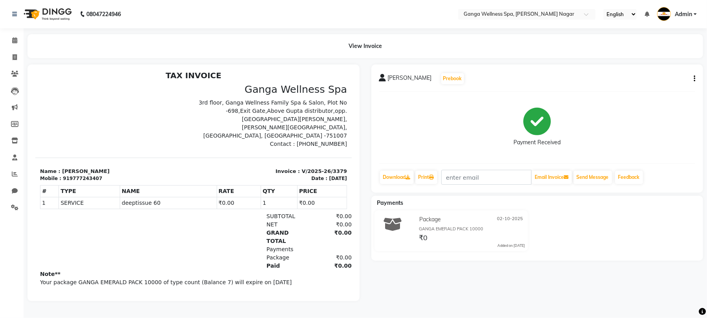
scroll to position [6, 0]
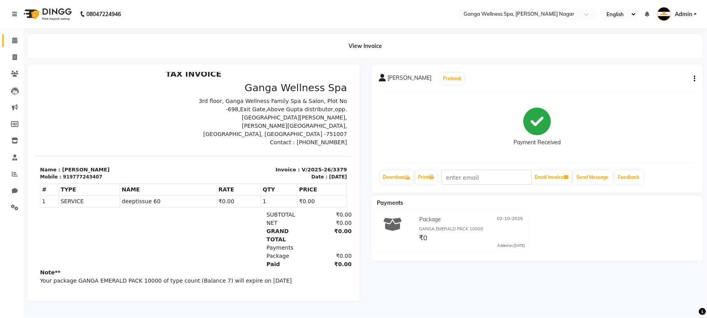
click at [11, 34] on link "Calendar" at bounding box center [11, 40] width 19 height 13
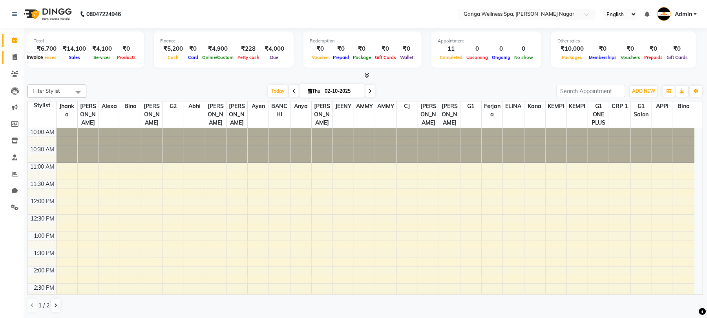
click at [13, 59] on icon at bounding box center [15, 57] width 4 height 6
select select "service"
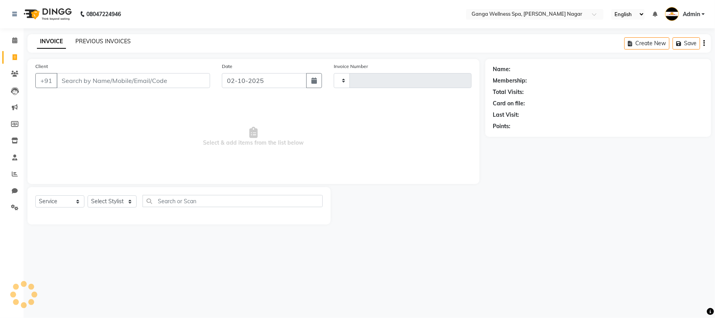
click at [91, 38] on link "PREVIOUS INVOICES" at bounding box center [102, 41] width 55 height 7
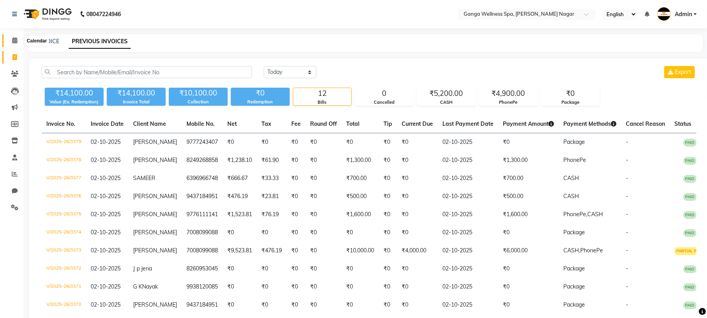
click at [16, 38] on icon at bounding box center [14, 40] width 5 height 6
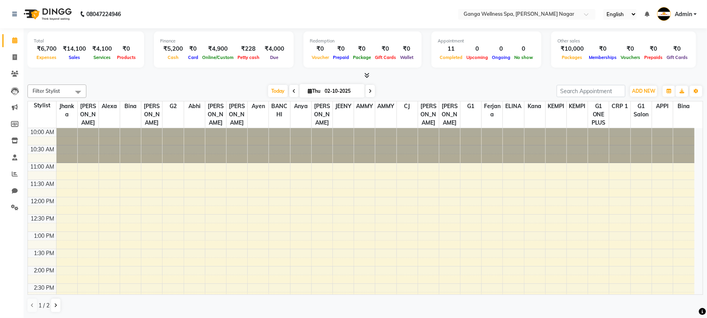
click at [675, 17] on span "Admin" at bounding box center [683, 14] width 17 height 8
click at [650, 57] on link "Sign out" at bounding box center [657, 56] width 72 height 12
